Goal: Connect with others: Connect with others

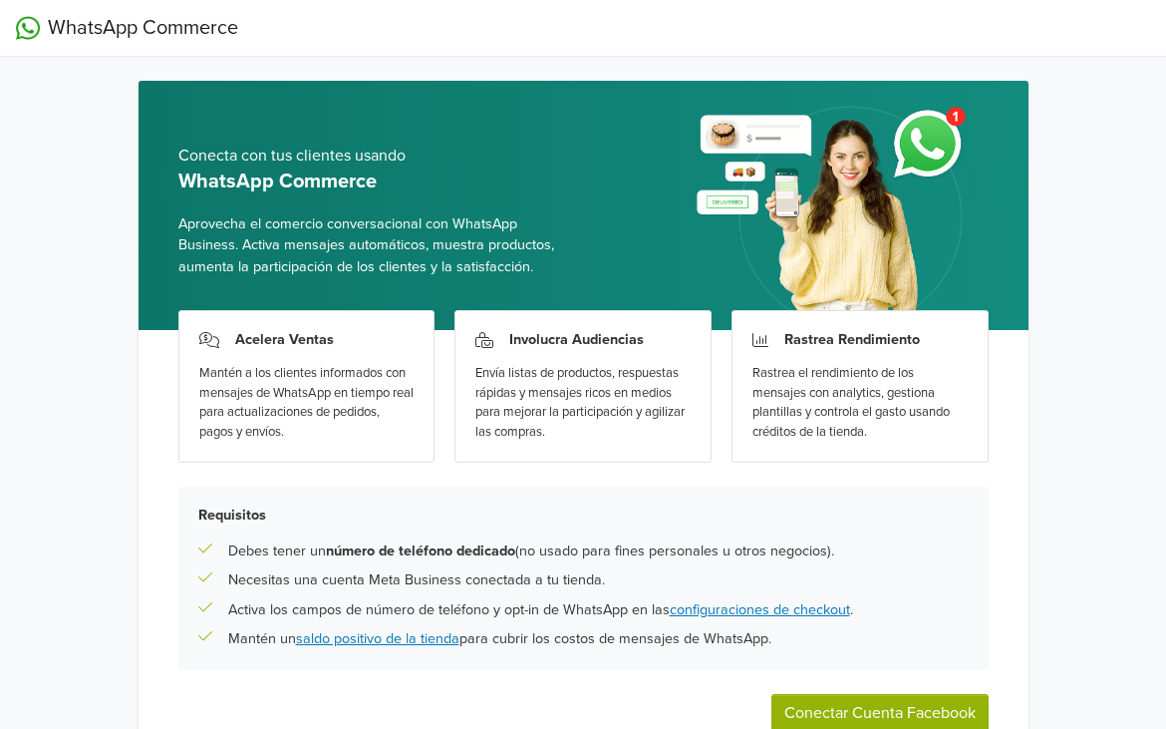
scroll to position [118, 0]
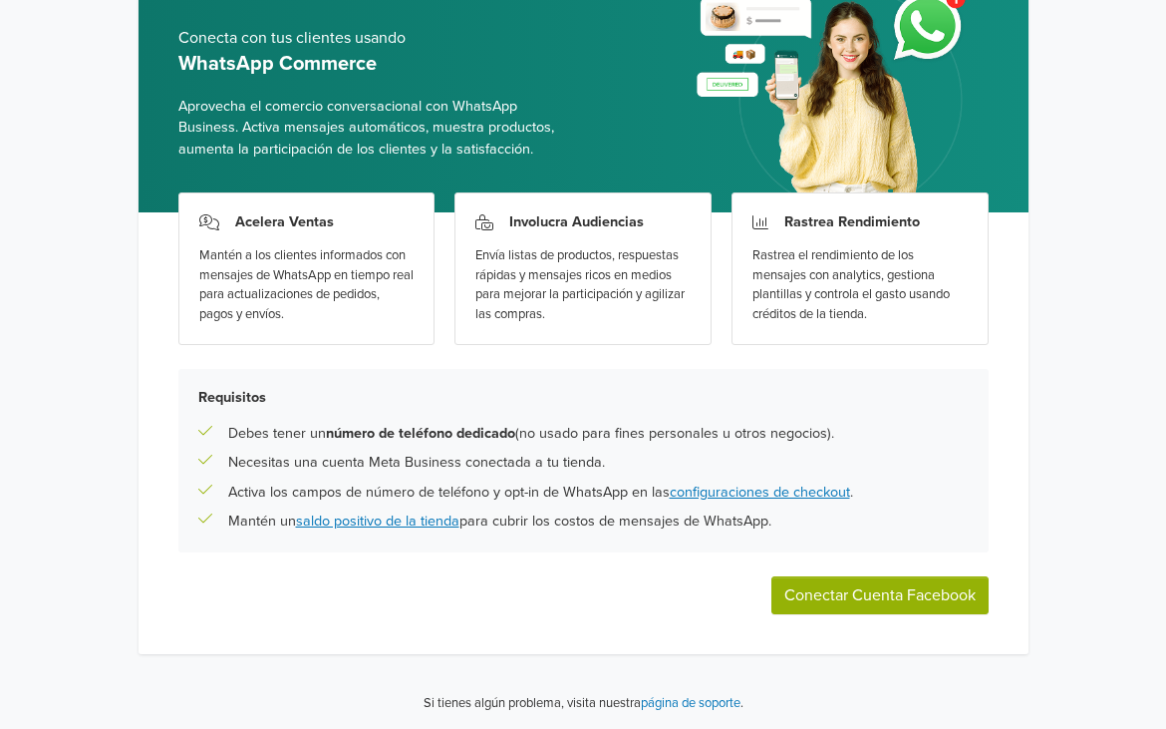
click at [857, 592] on button "Conectar Cuenta Facebook" at bounding box center [880, 595] width 217 height 38
click at [700, 485] on link "configuraciones de checkout" at bounding box center [760, 492] width 180 height 17
click at [855, 593] on button "Conectar Cuenta Facebook" at bounding box center [880, 595] width 217 height 38
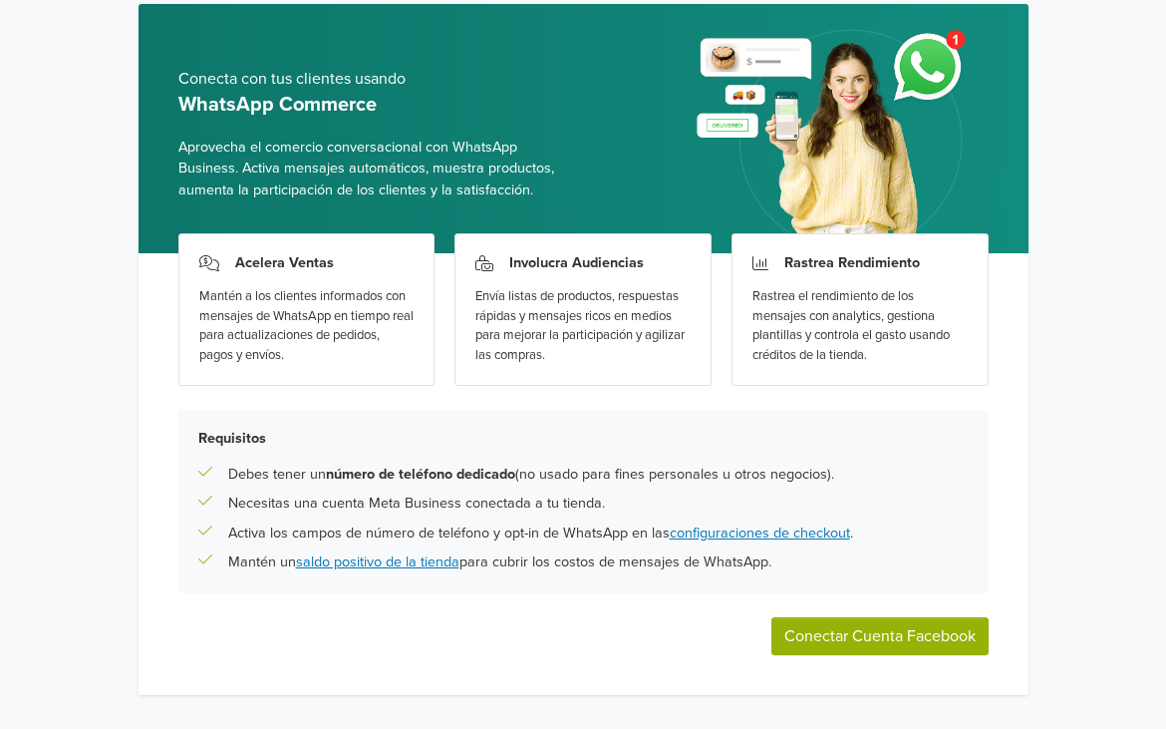
scroll to position [0, 0]
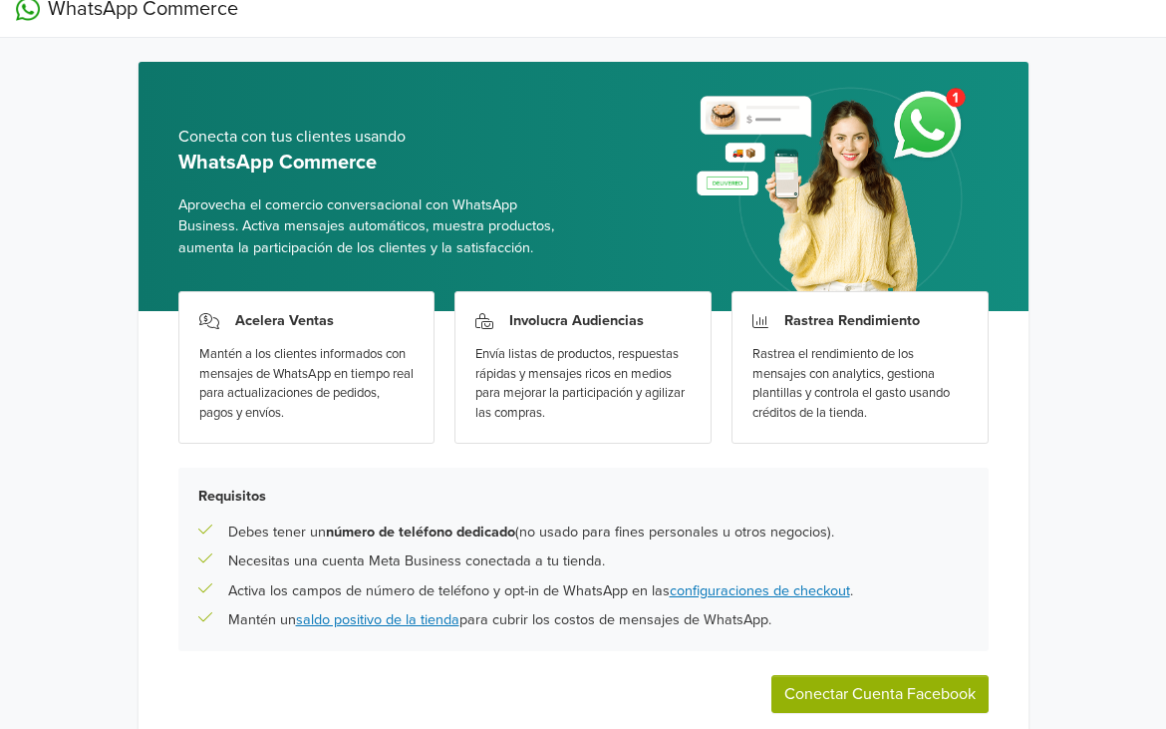
scroll to position [18, 0]
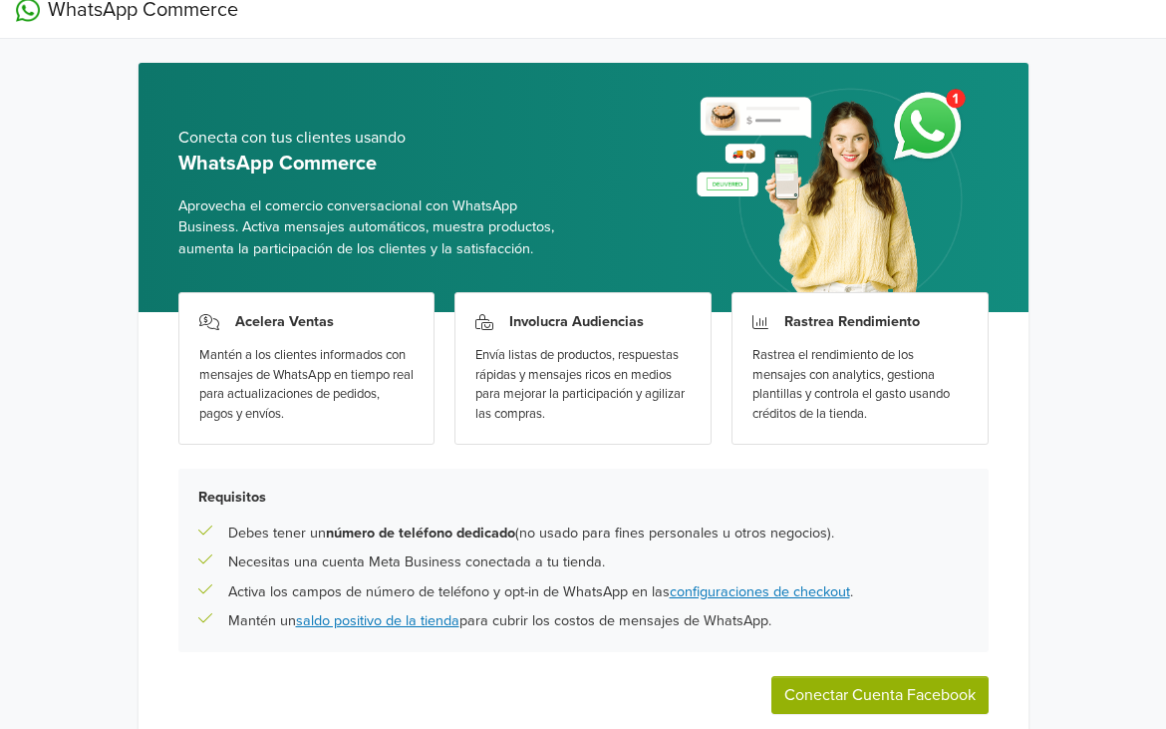
click at [573, 336] on div "Involucra Audiencias Envía listas de productos, respuestas rápidas y mensajes r…" at bounding box center [583, 368] width 257 height 153
click at [811, 334] on div "Rastrea Rendimiento Rastrea el rendimiento de los mensajes con analytics, gesti…" at bounding box center [860, 368] width 257 height 153
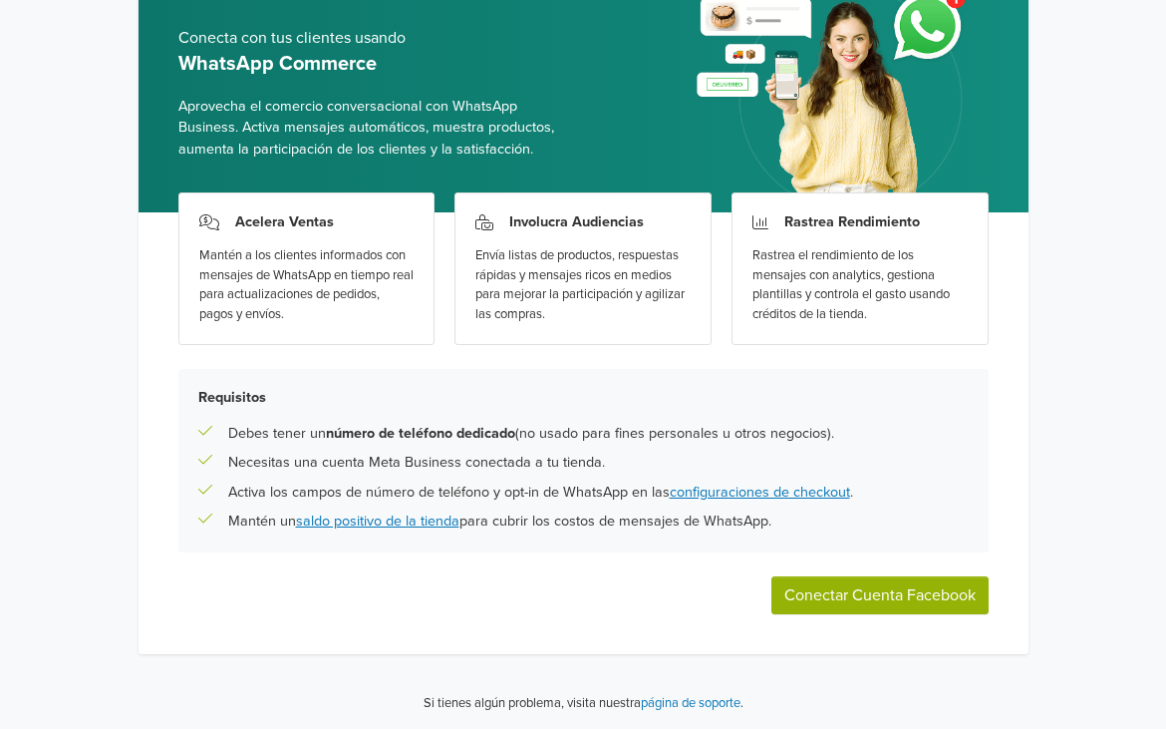
scroll to position [118, 0]
